Goal: Book appointment/travel/reservation

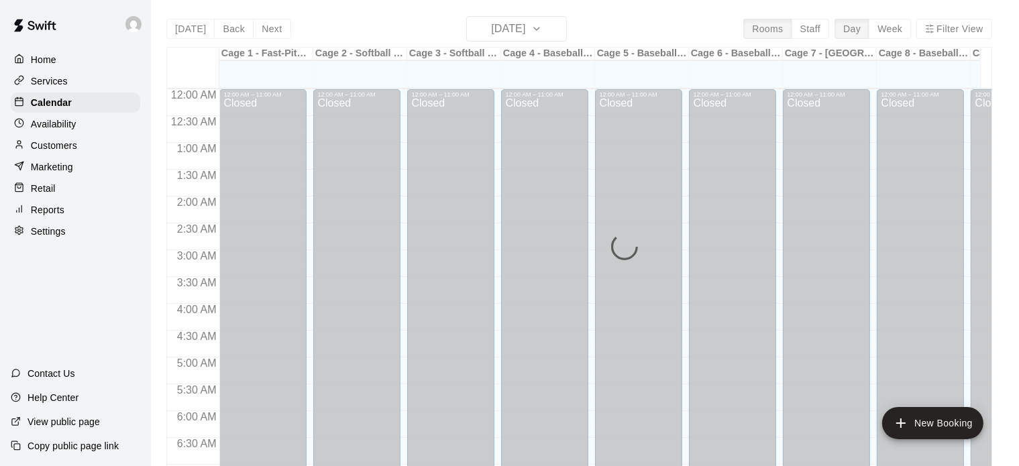
scroll to position [854, 0]
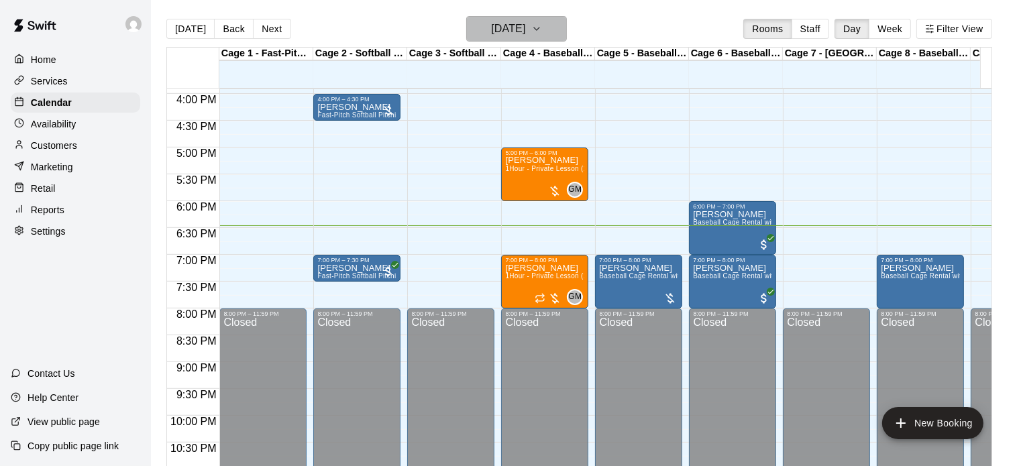
click at [542, 26] on icon "button" at bounding box center [536, 29] width 11 height 16
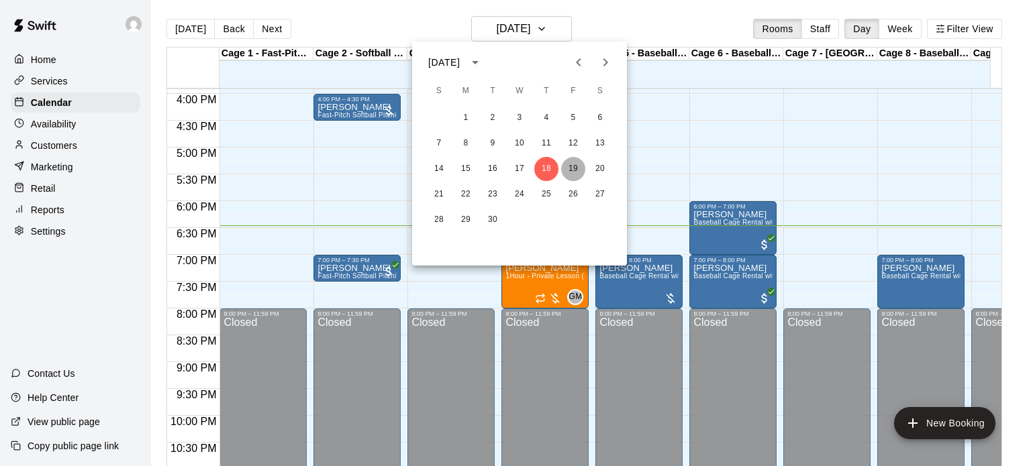
click at [570, 167] on button "19" at bounding box center [573, 169] width 24 height 24
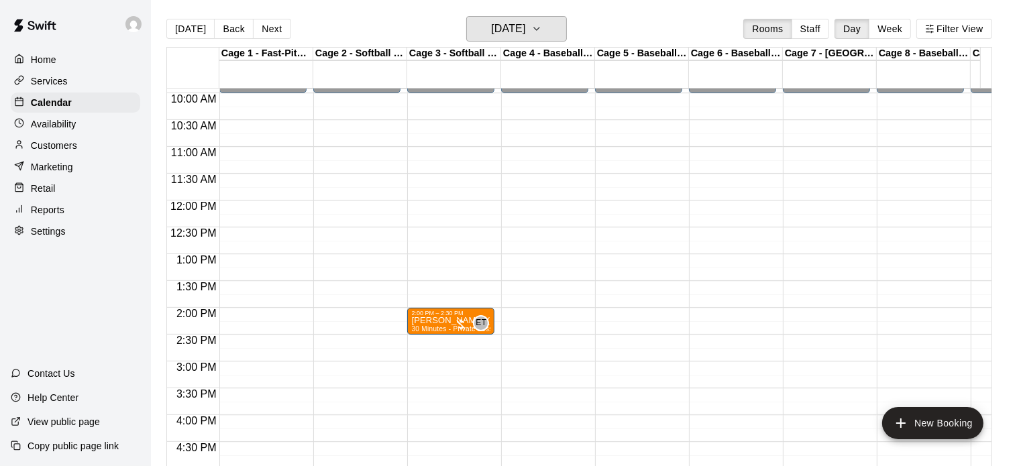
scroll to position [452, 0]
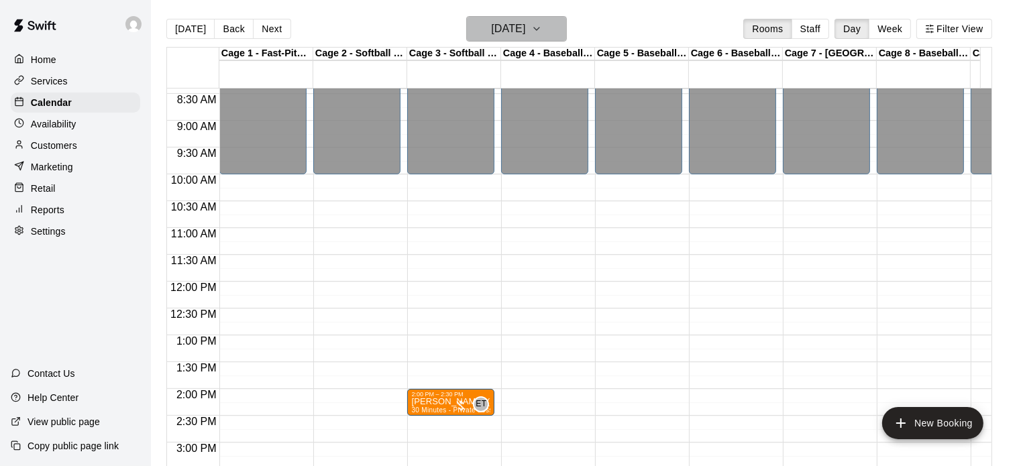
click at [539, 28] on icon "button" at bounding box center [536, 29] width 5 height 3
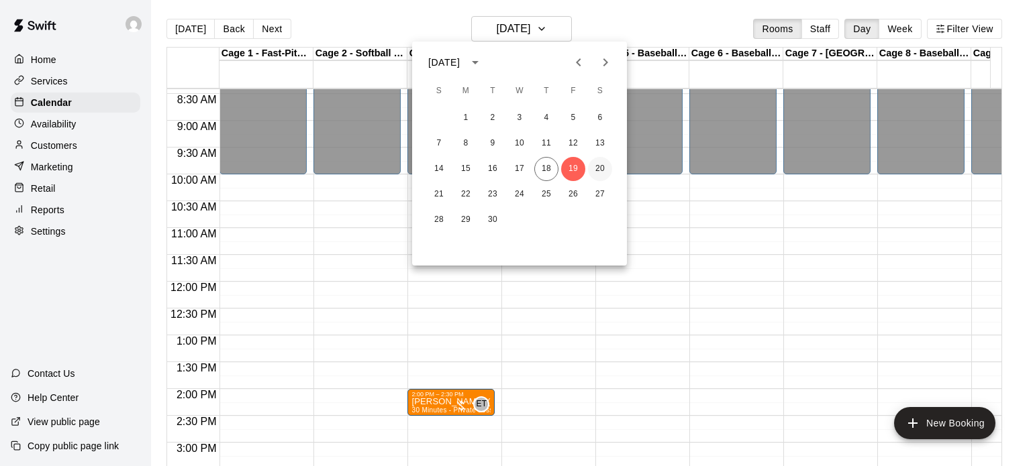
click at [603, 165] on button "20" at bounding box center [600, 169] width 24 height 24
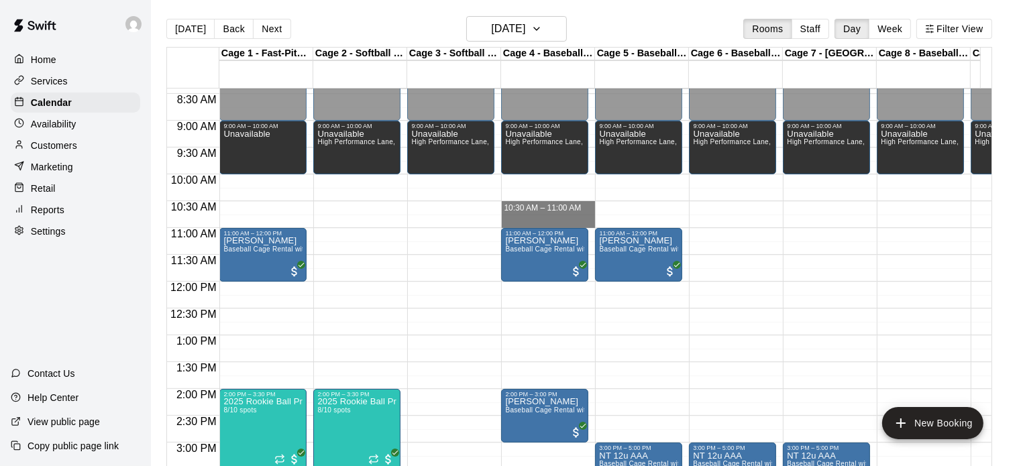
drag, startPoint x: 537, startPoint y: 203, endPoint x: 544, endPoint y: 223, distance: 20.6
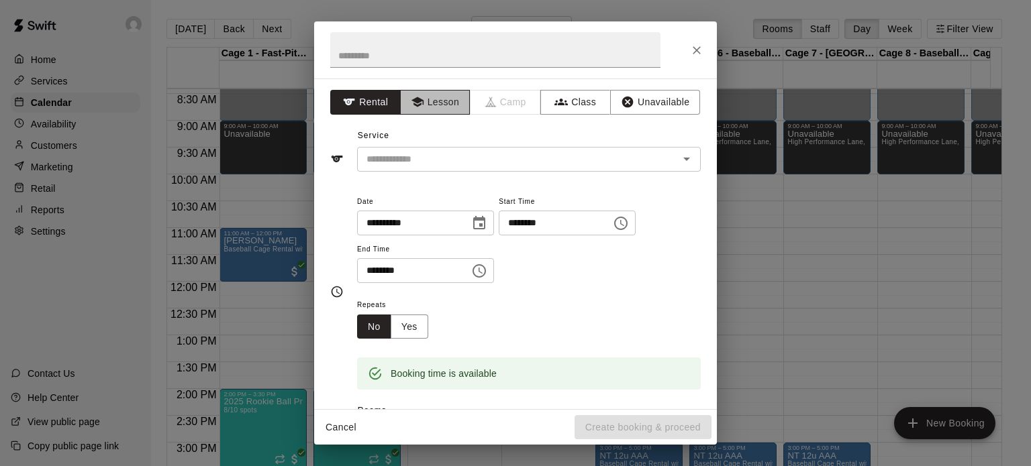
click at [435, 99] on button "Lesson" at bounding box center [435, 102] width 70 height 25
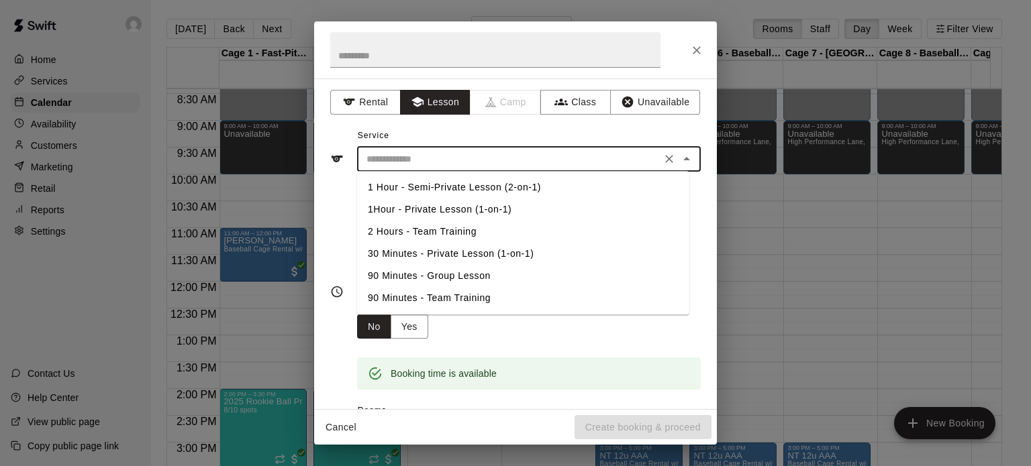
click at [441, 158] on input "text" at bounding box center [509, 159] width 296 height 17
click at [413, 249] on li "30 Minutes - Private Lesson (1-on-1)" at bounding box center [523, 254] width 332 height 22
type input "**********"
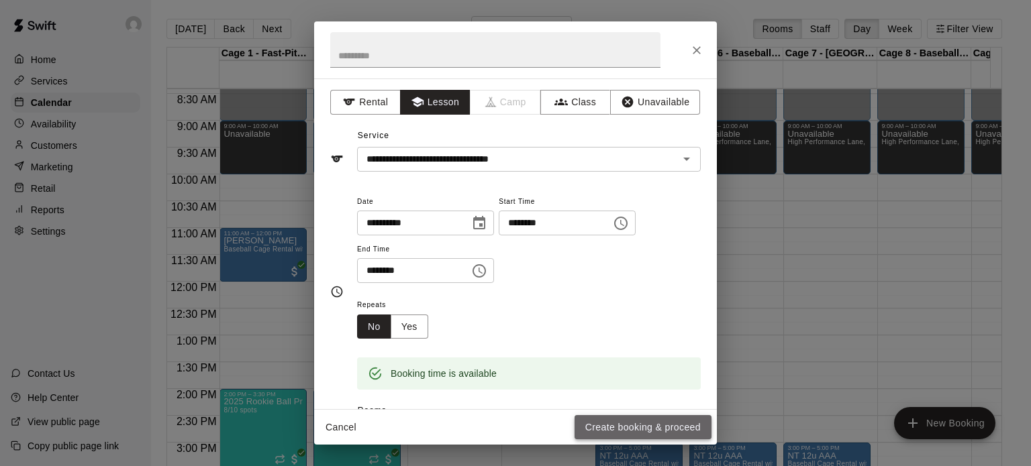
click at [609, 427] on button "Create booking & proceed" at bounding box center [642, 427] width 137 height 25
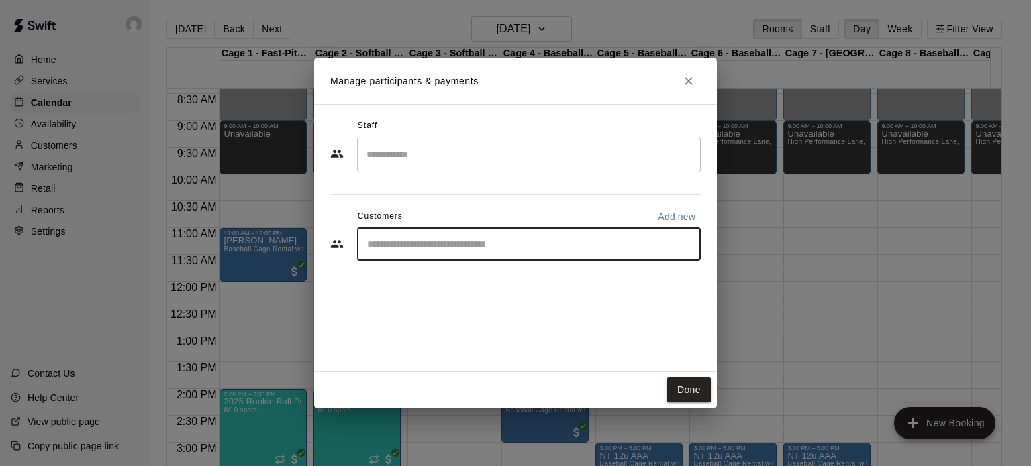
drag, startPoint x: 474, startPoint y: 242, endPoint x: 474, endPoint y: 251, distance: 8.7
click at [474, 244] on input "Start typing to search customers..." at bounding box center [528, 244] width 331 height 13
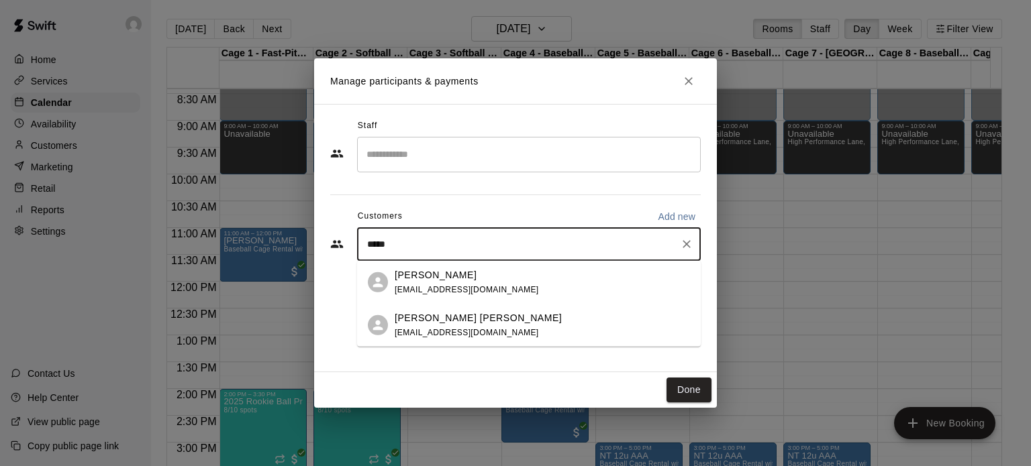
type input "******"
click at [436, 292] on span "[EMAIL_ADDRESS][DOMAIN_NAME]" at bounding box center [467, 288] width 144 height 9
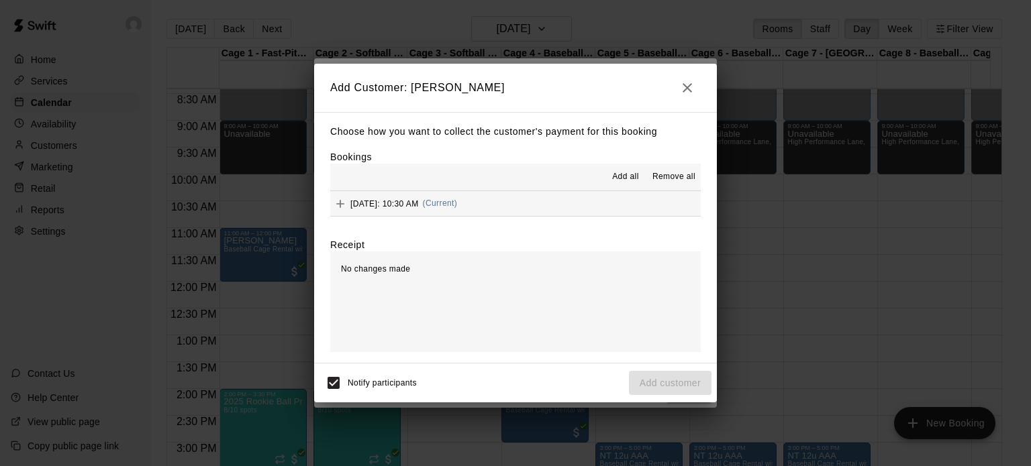
click at [617, 178] on span "Add all" at bounding box center [625, 176] width 27 height 13
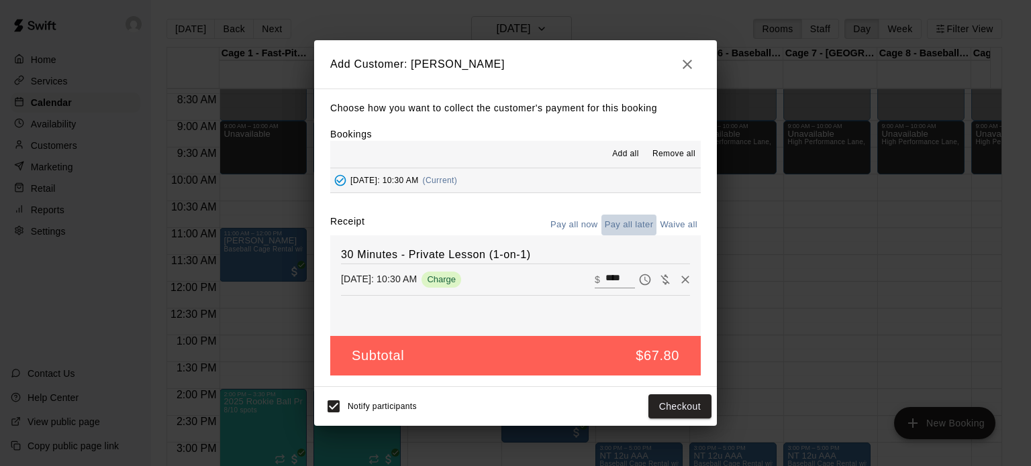
click at [627, 225] on button "Pay all later" at bounding box center [629, 225] width 56 height 21
click at [627, 224] on button "Pay all later" at bounding box center [629, 225] width 56 height 21
click at [666, 219] on button "Waive all" at bounding box center [678, 225] width 44 height 21
type input "*"
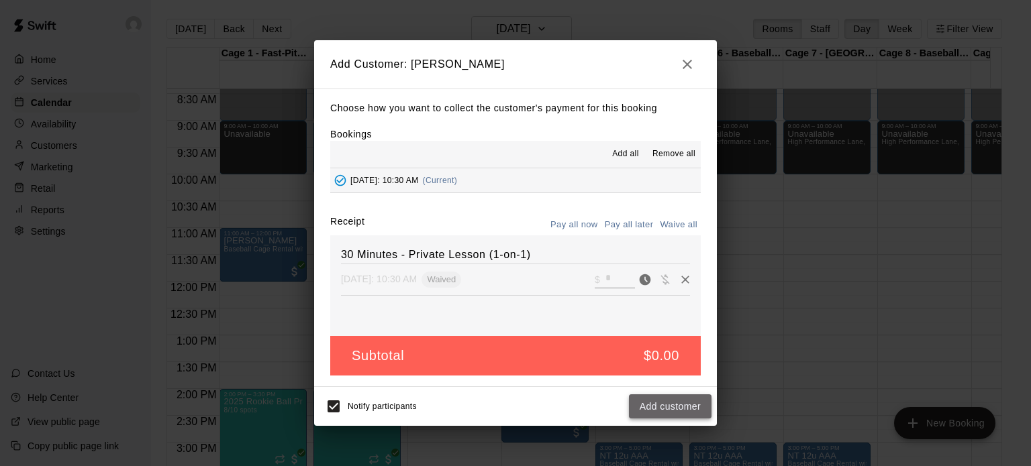
click at [664, 405] on button "Add customer" at bounding box center [670, 407] width 83 height 25
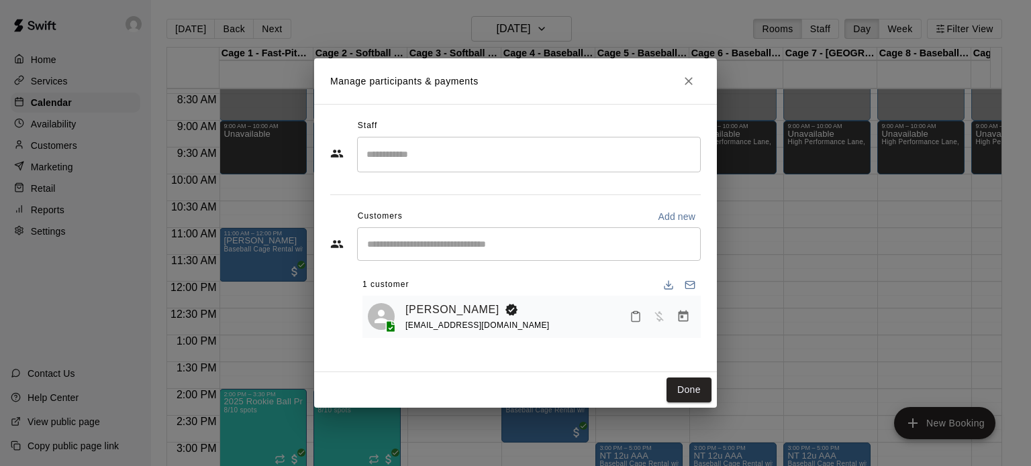
click at [407, 148] on input "Search staff" at bounding box center [528, 154] width 331 height 23
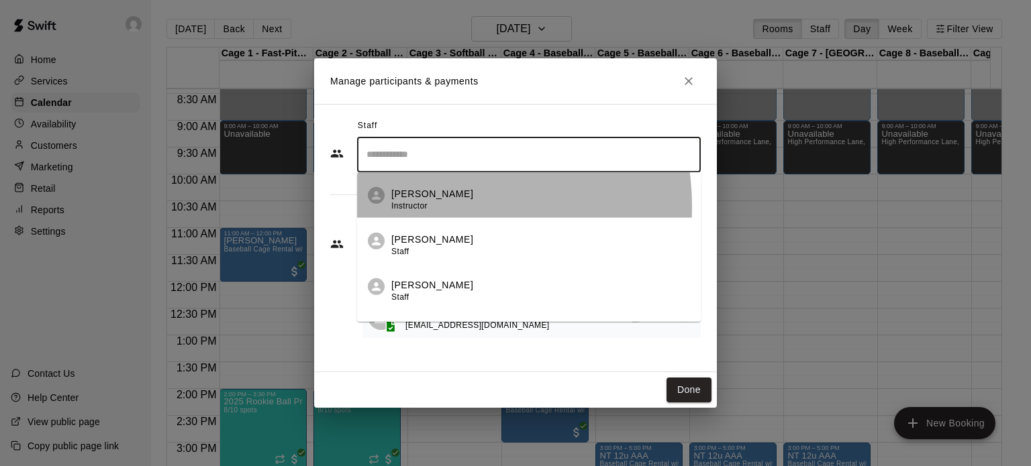
click at [437, 206] on div "[PERSON_NAME] Instructor" at bounding box center [432, 200] width 82 height 26
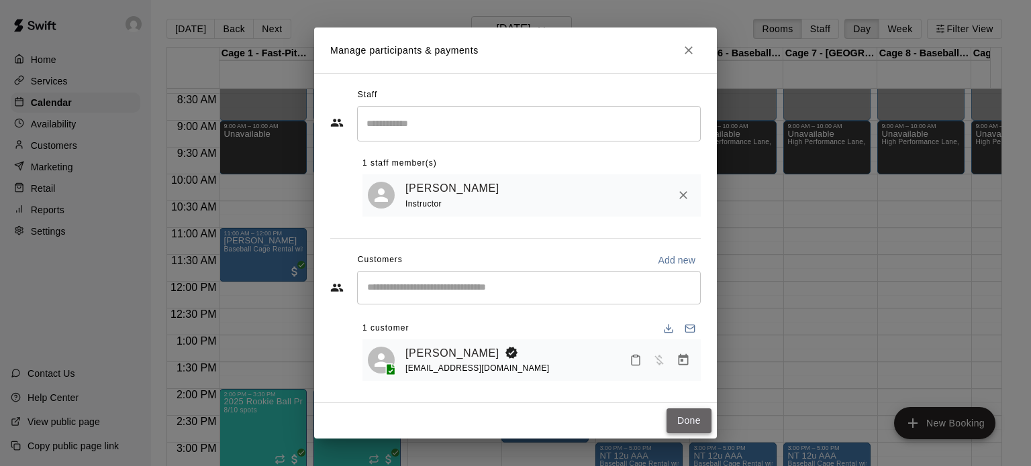
click at [698, 426] on button "Done" at bounding box center [688, 421] width 45 height 25
